Goal: Find specific page/section: Find specific page/section

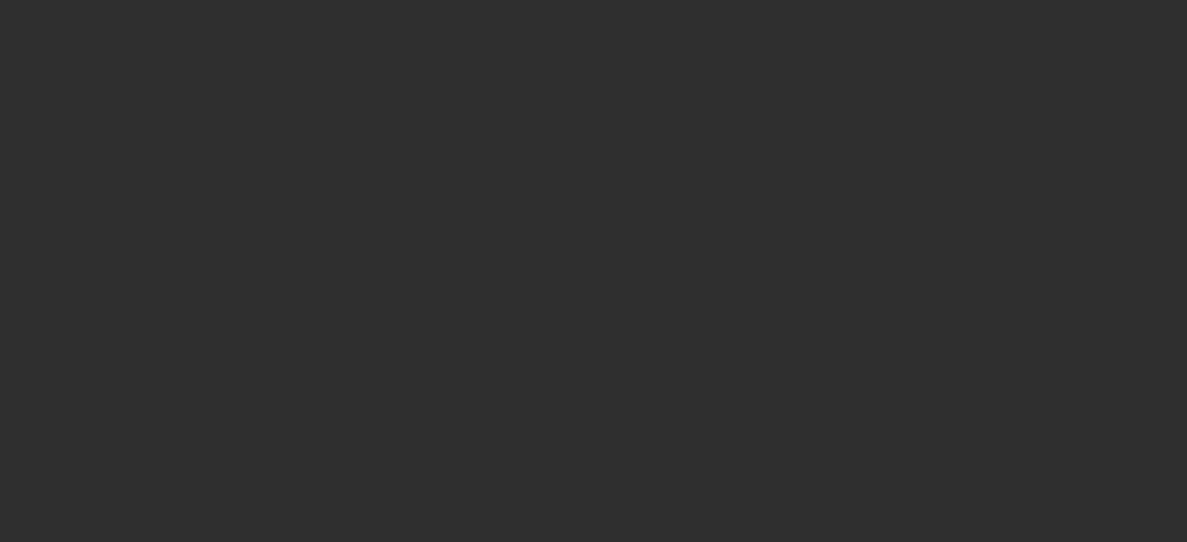
select select "10"
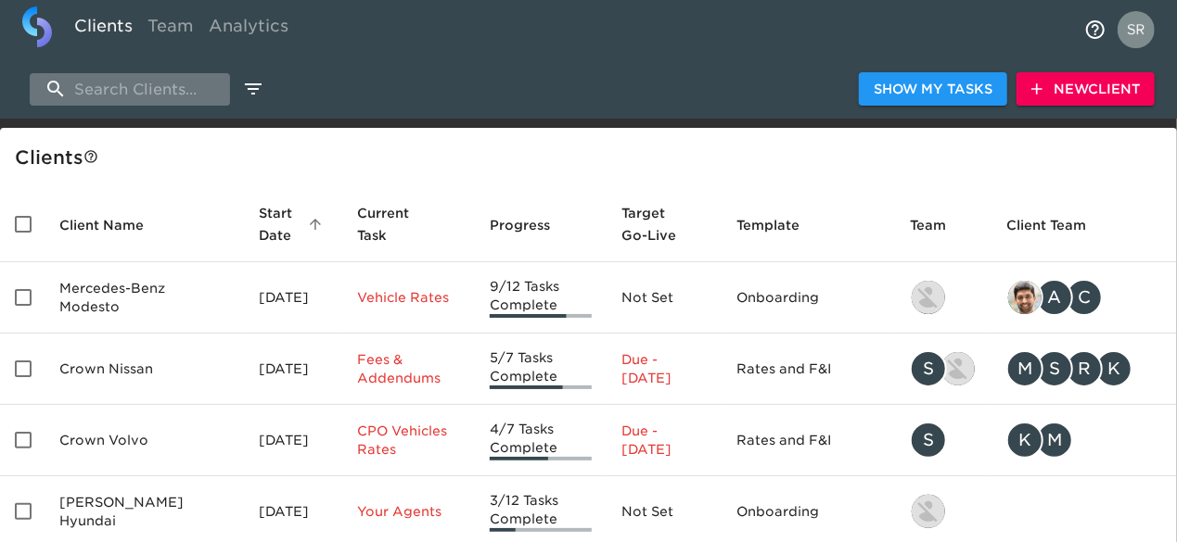
click at [164, 94] on input "search" at bounding box center [130, 89] width 200 height 32
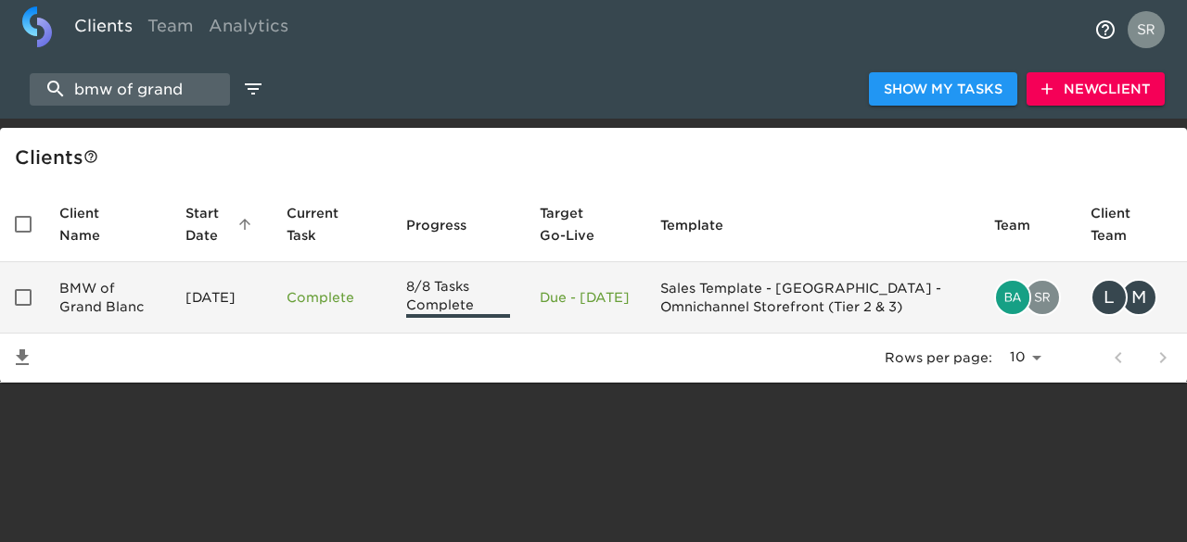
type input "bmw of grand"
click at [98, 285] on td "BMW of Grand Blanc" at bounding box center [108, 297] width 126 height 71
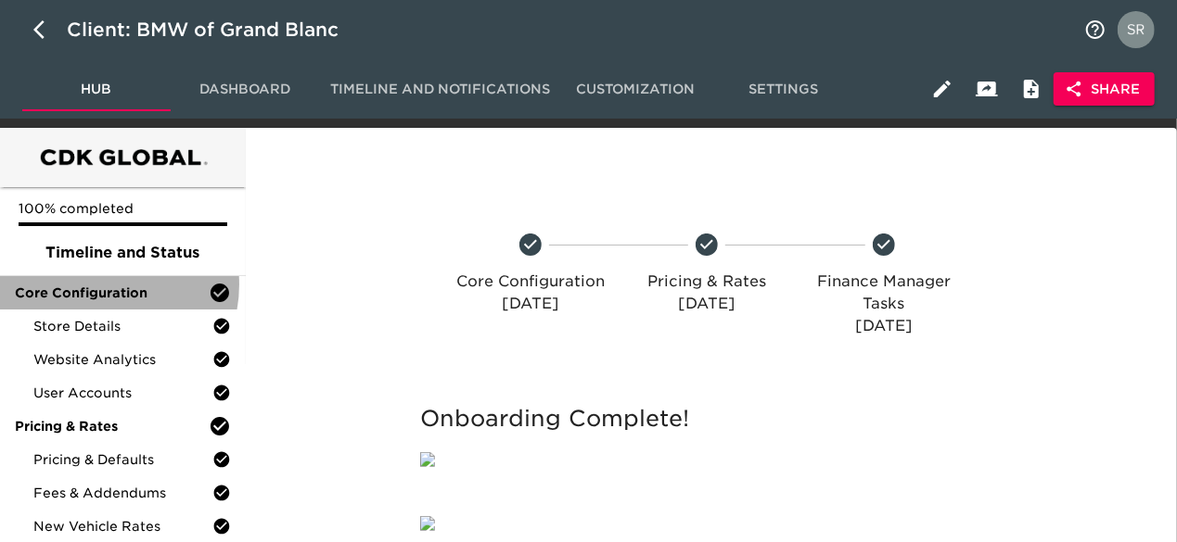
click at [98, 285] on span "Core Configuration" at bounding box center [112, 293] width 194 height 19
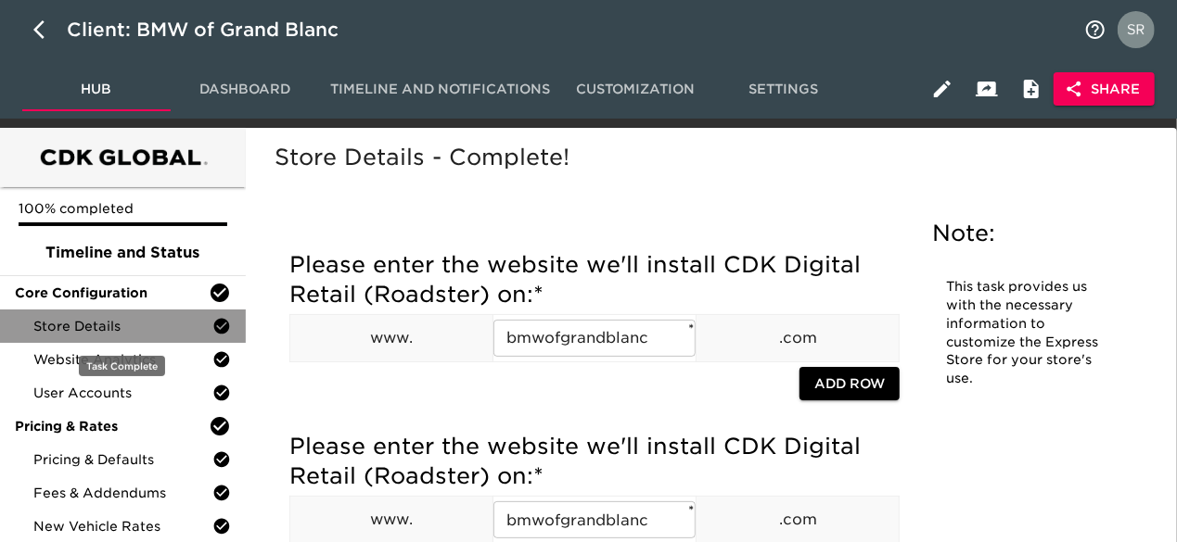
click at [93, 312] on div "Store Details" at bounding box center [123, 326] width 246 height 33
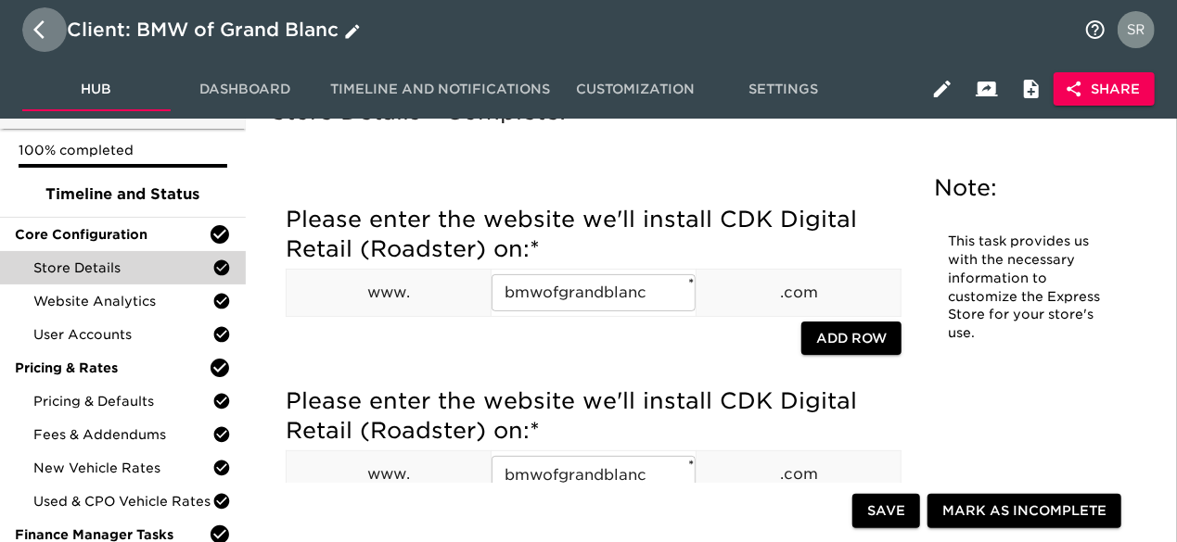
scroll to position [54, 0]
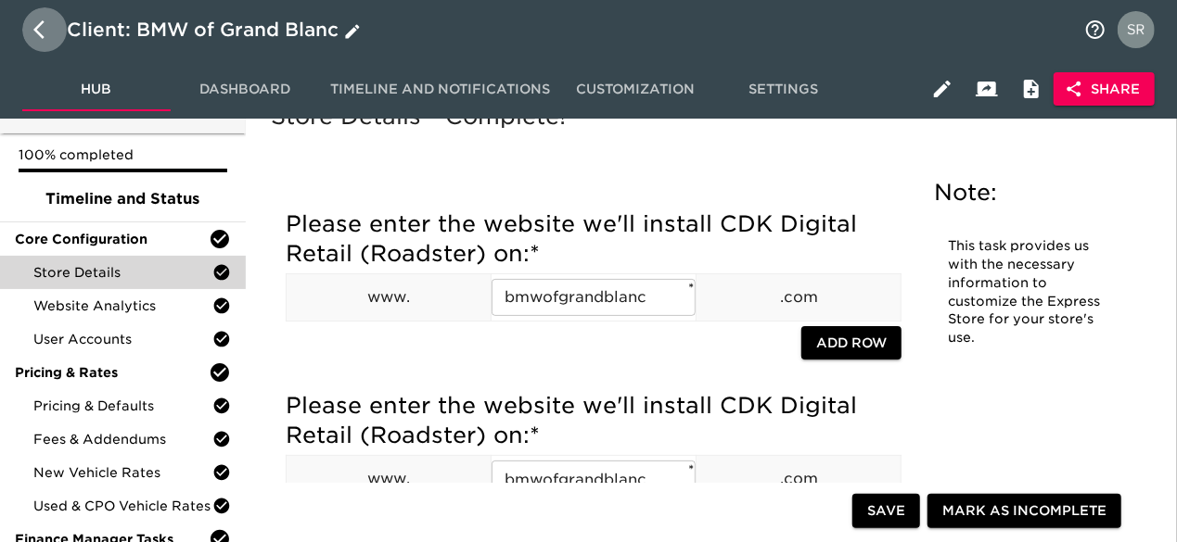
click at [40, 38] on icon "button" at bounding box center [44, 30] width 22 height 22
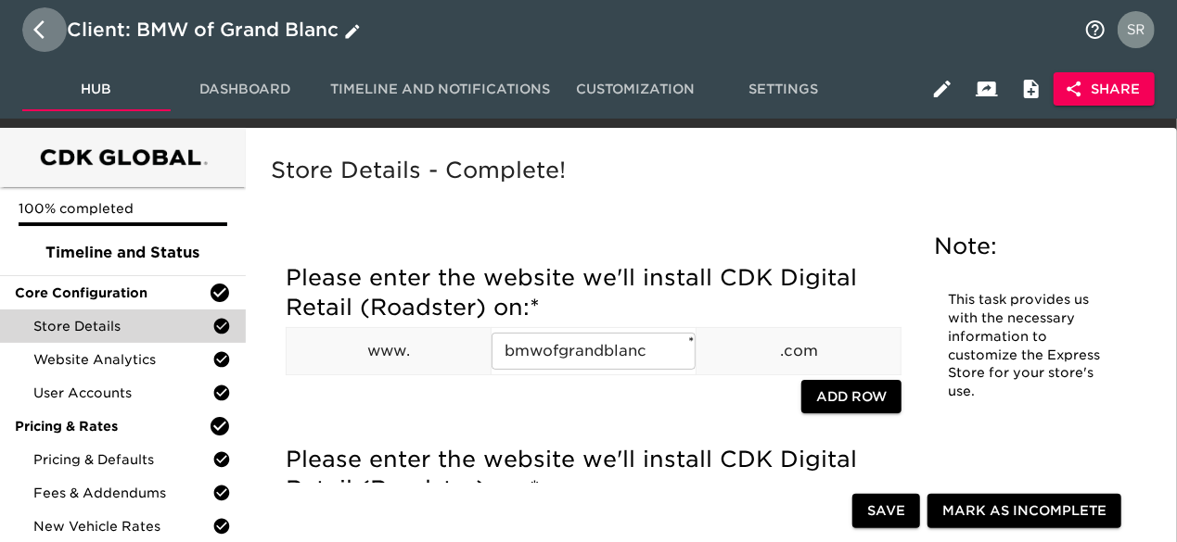
select select "10"
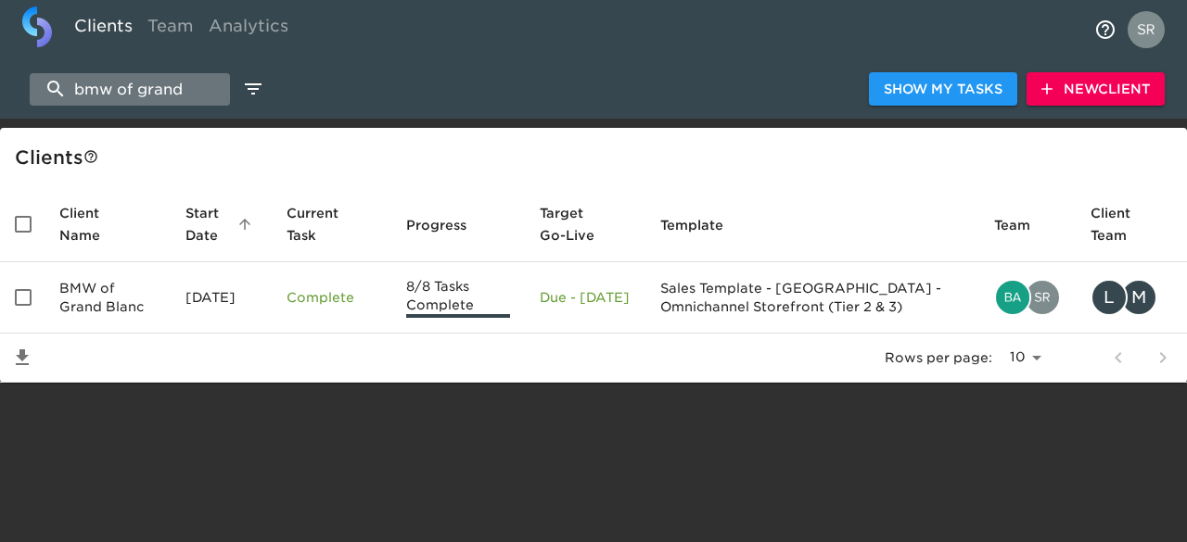
drag, startPoint x: 188, startPoint y: 95, endPoint x: 63, endPoint y: 97, distance: 125.2
click at [63, 97] on input "bmw of grand" at bounding box center [130, 89] width 200 height 32
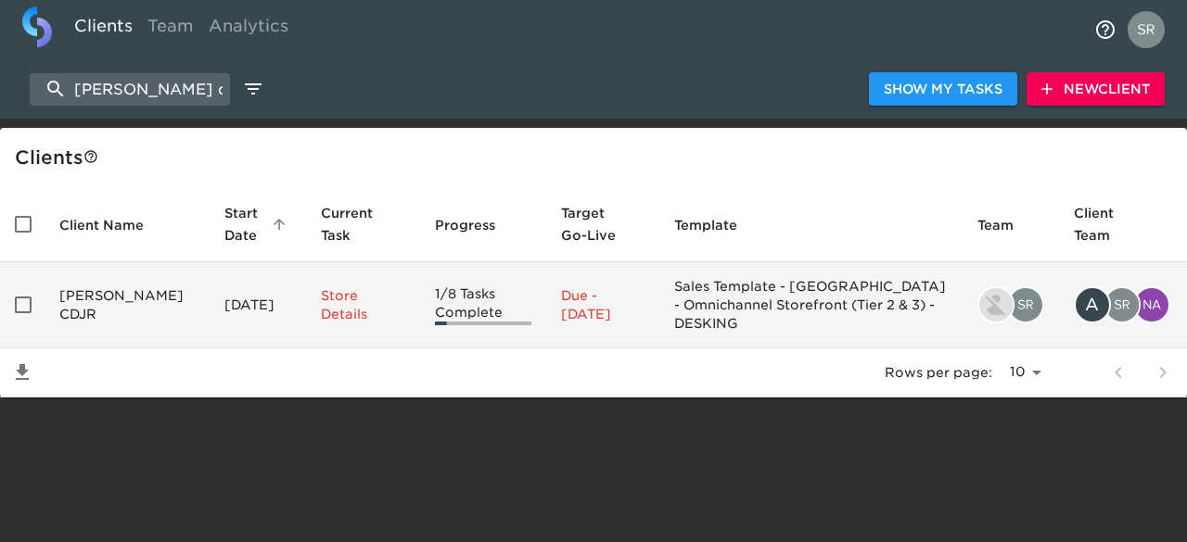
type input "[PERSON_NAME] cdjr"
click at [92, 304] on td "[PERSON_NAME] CDJR" at bounding box center [127, 305] width 165 height 86
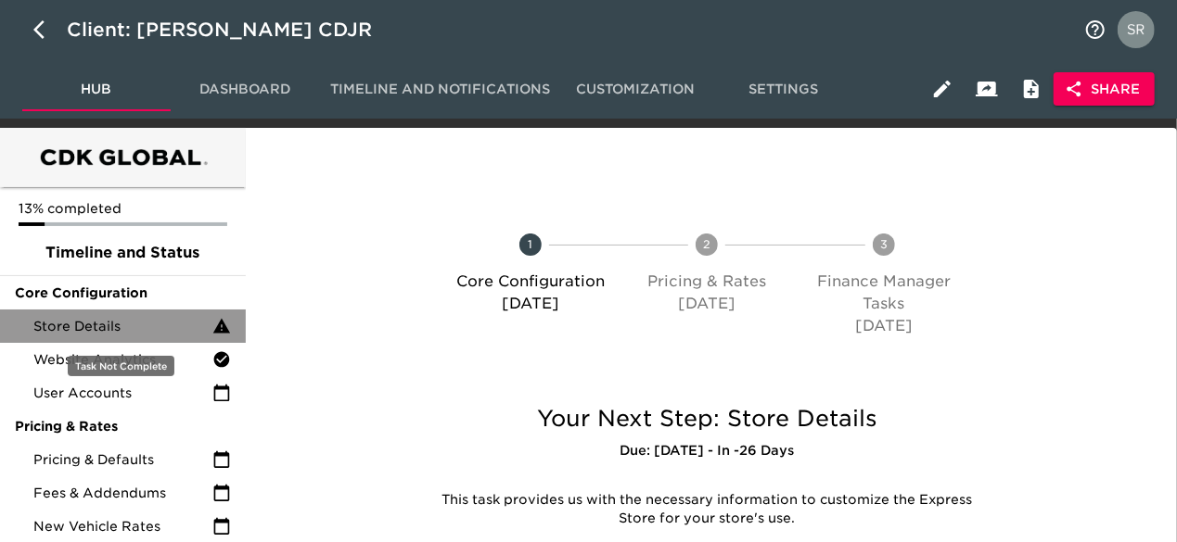
click at [95, 317] on span "Store Details" at bounding box center [122, 326] width 179 height 19
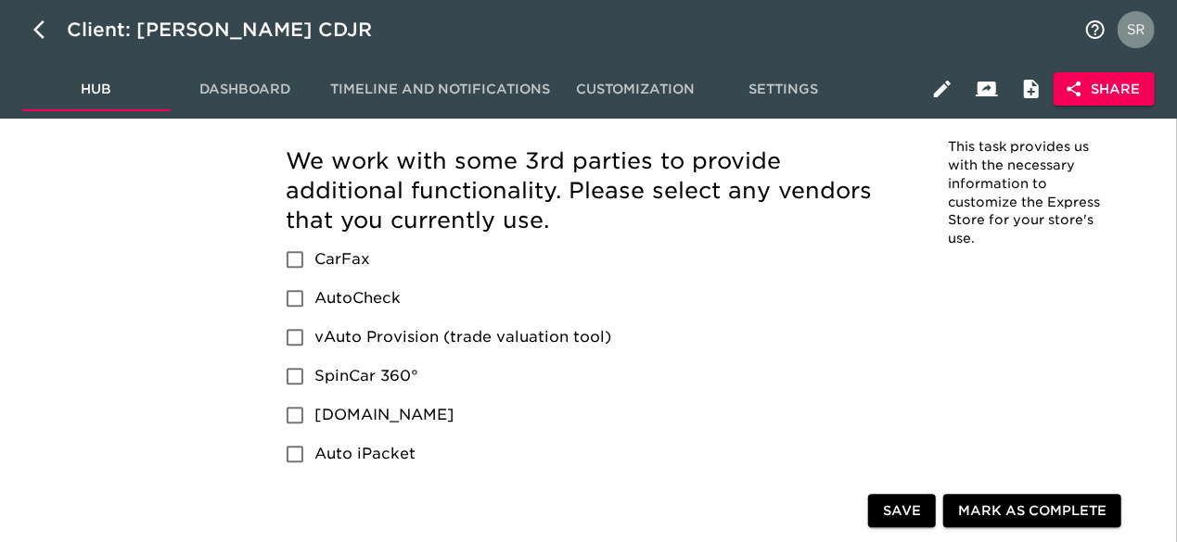
scroll to position [2557, 0]
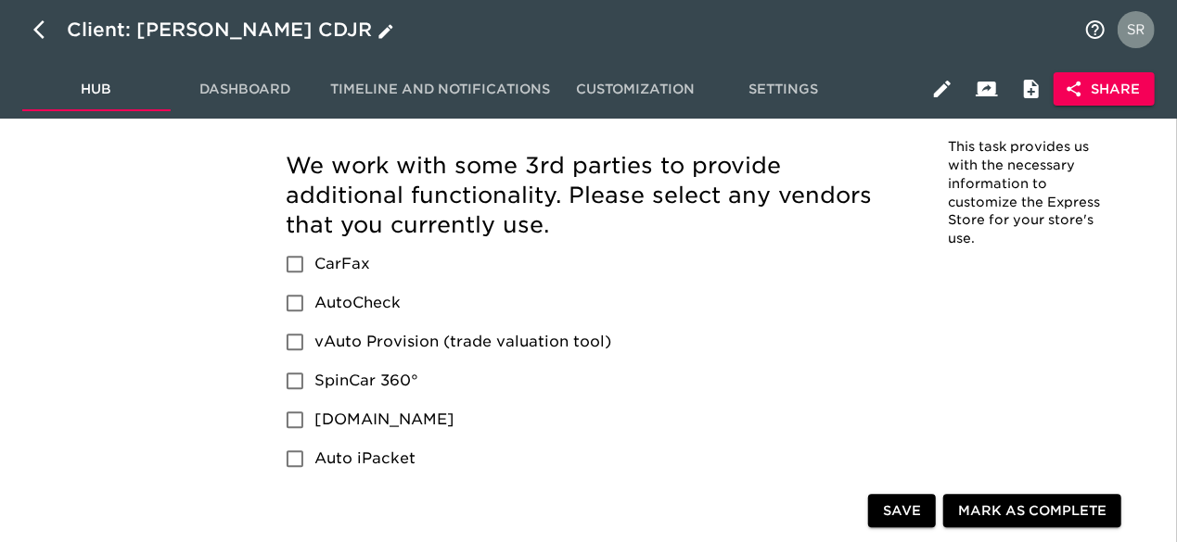
click at [41, 26] on icon "button" at bounding box center [44, 30] width 22 height 22
select select "10"
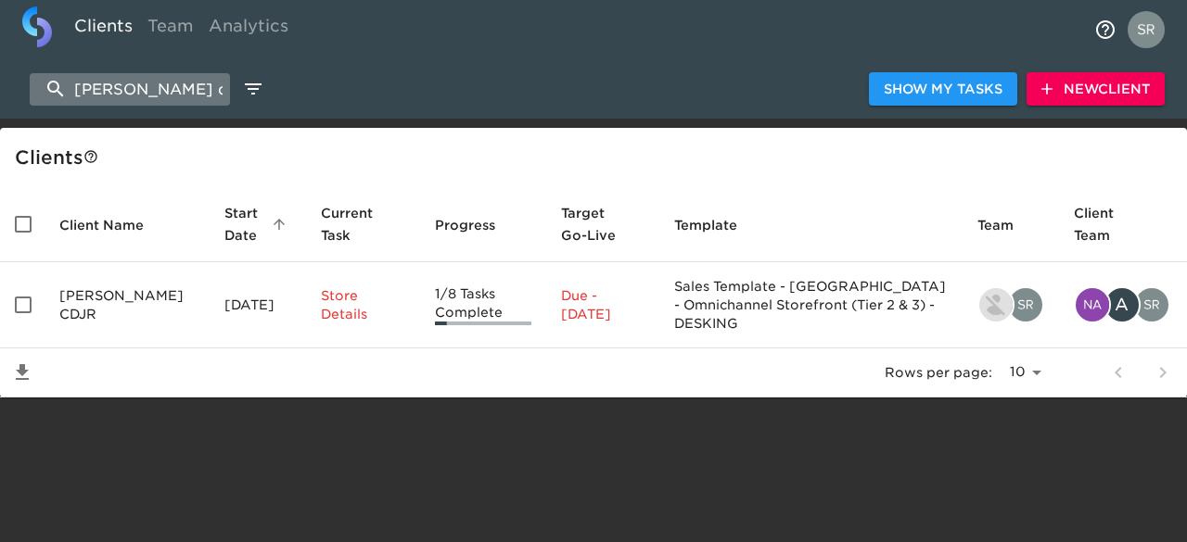
drag, startPoint x: 174, startPoint y: 86, endPoint x: 50, endPoint y: 91, distance: 124.3
click at [50, 91] on input "[PERSON_NAME] cdjr" at bounding box center [130, 89] width 200 height 32
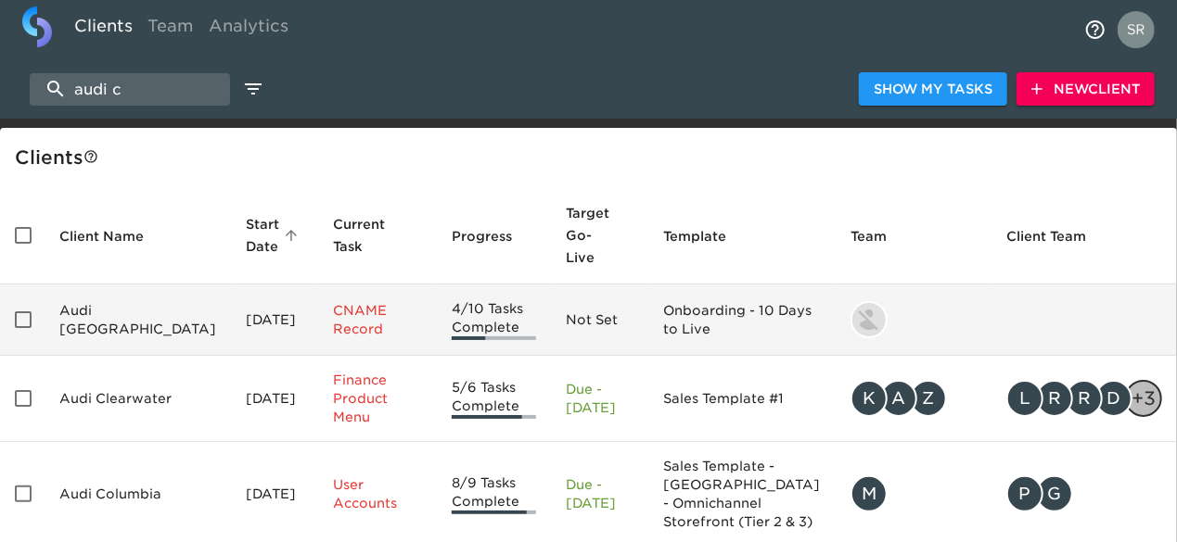
type input "audi c"
click at [101, 306] on td "Audi [GEOGRAPHIC_DATA]" at bounding box center [138, 320] width 186 height 71
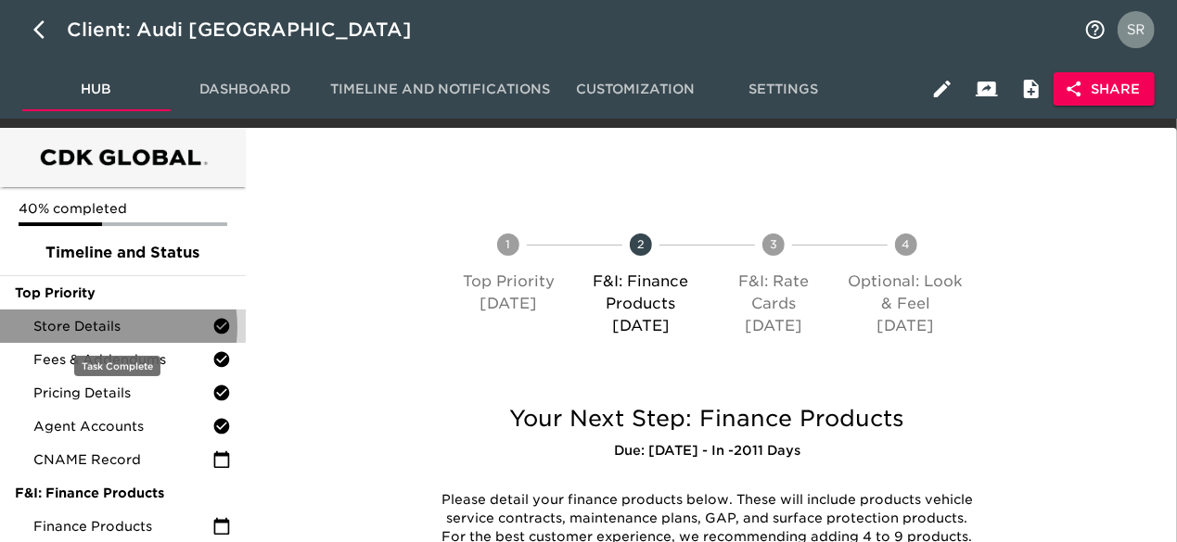
click at [101, 327] on span "Store Details" at bounding box center [122, 326] width 179 height 19
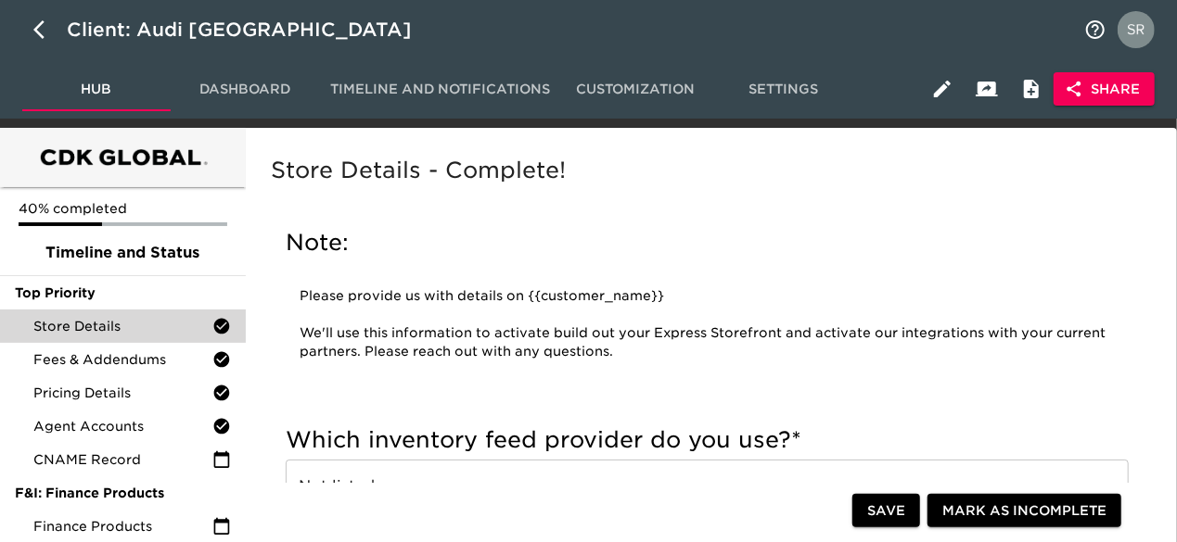
click at [564, 392] on div "Note: Please provide us with details on {{customer_name}} We'll use this inform…" at bounding box center [707, 303] width 873 height 181
click at [1078, 87] on icon "button" at bounding box center [1074, 89] width 19 height 19
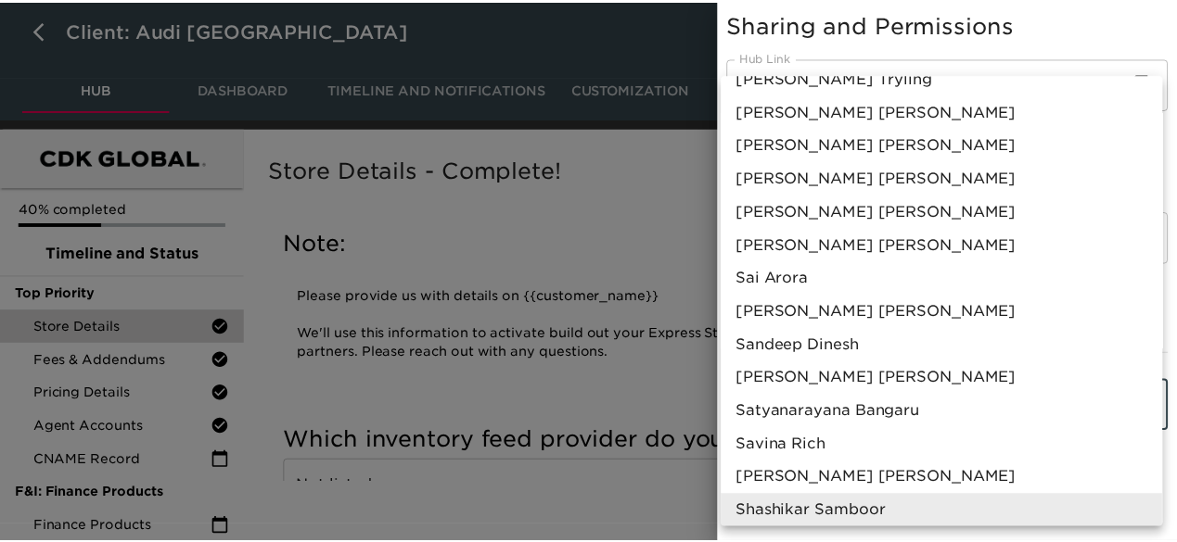
scroll to position [1633, 0]
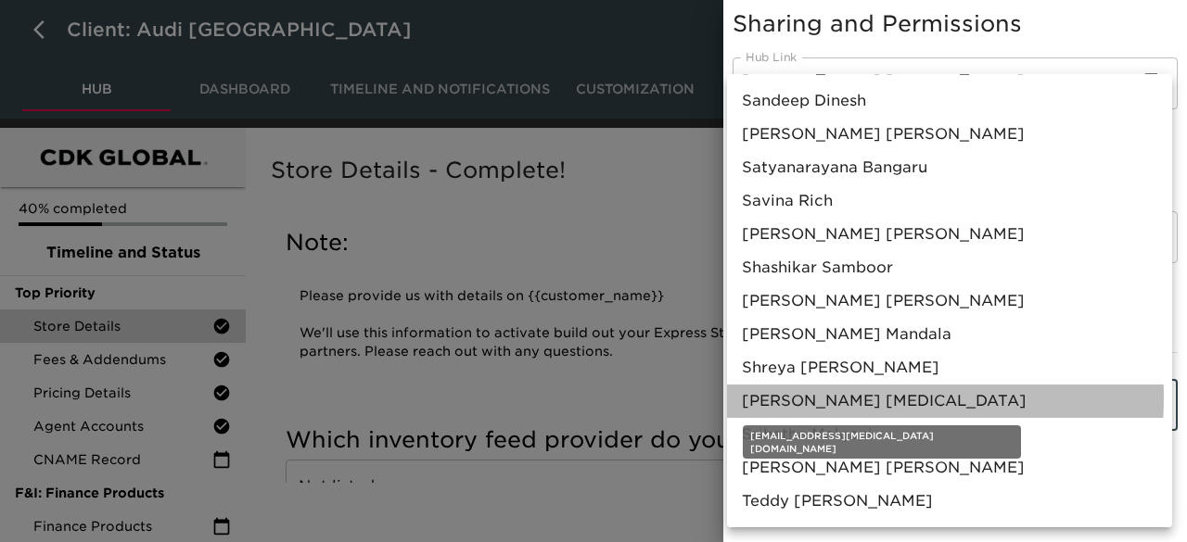
click at [801, 397] on span "[PERSON_NAME] [MEDICAL_DATA]" at bounding box center [884, 401] width 285 height 22
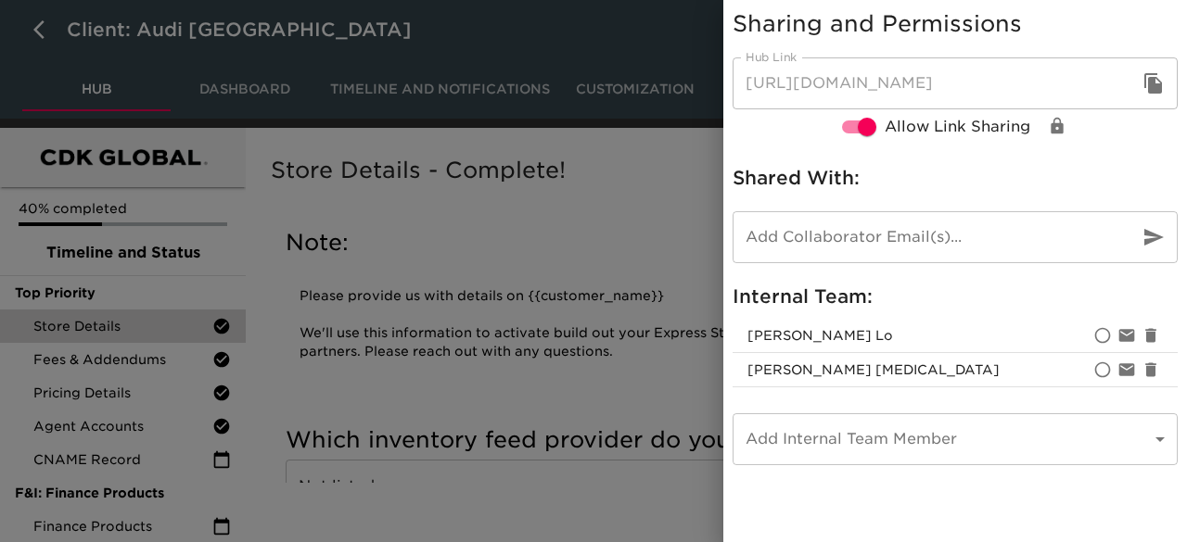
click at [656, 192] on div at bounding box center [593, 271] width 1187 height 542
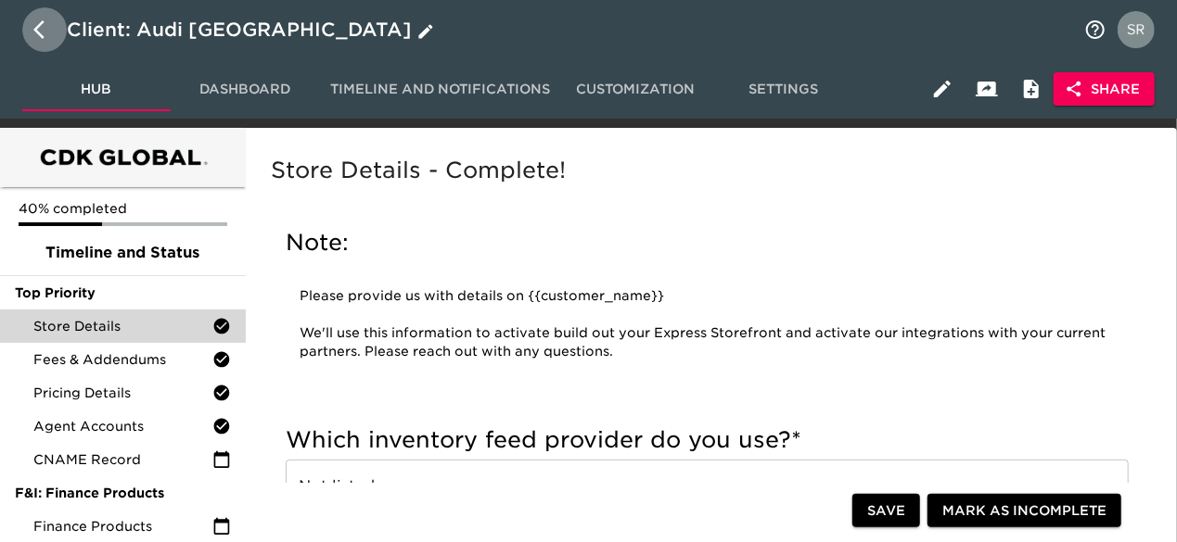
click at [46, 29] on icon "button" at bounding box center [44, 30] width 22 height 22
select select "10"
